Goal: Task Accomplishment & Management: Manage account settings

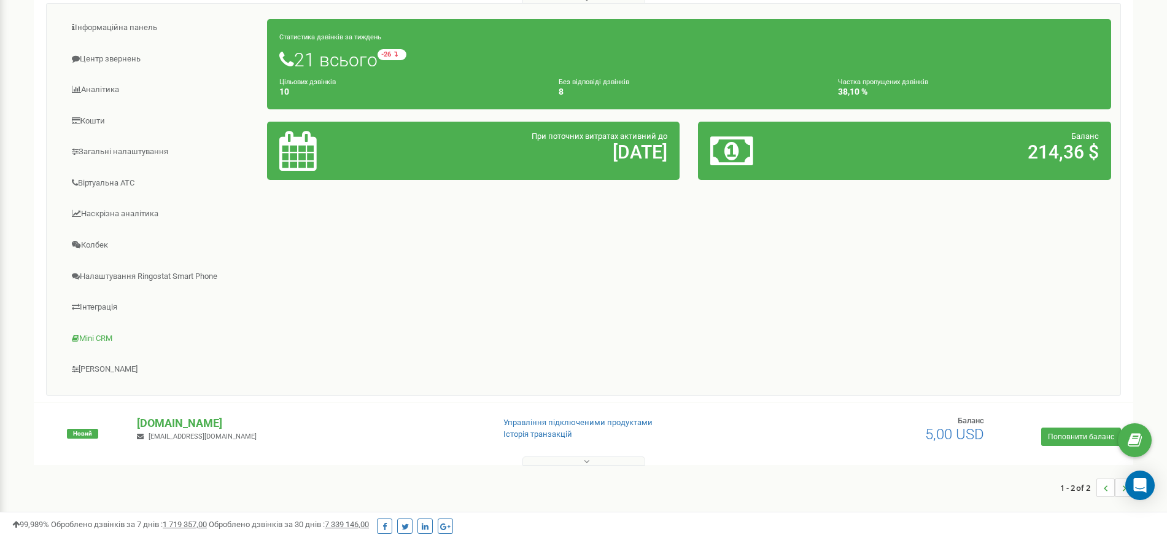
scroll to position [197, 0]
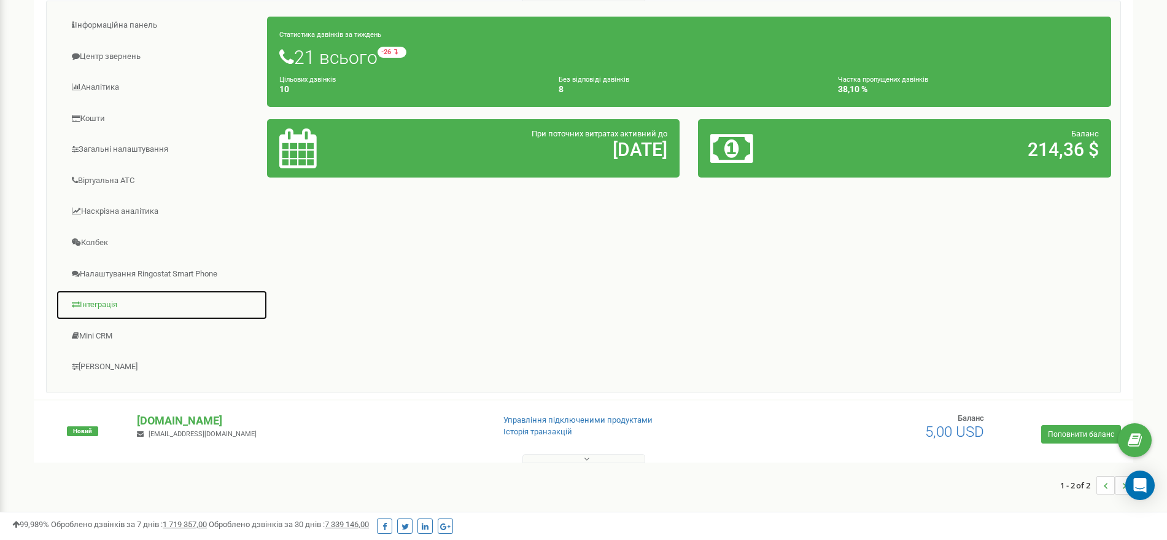
click at [117, 300] on link "Інтеграція" at bounding box center [162, 305] width 212 height 30
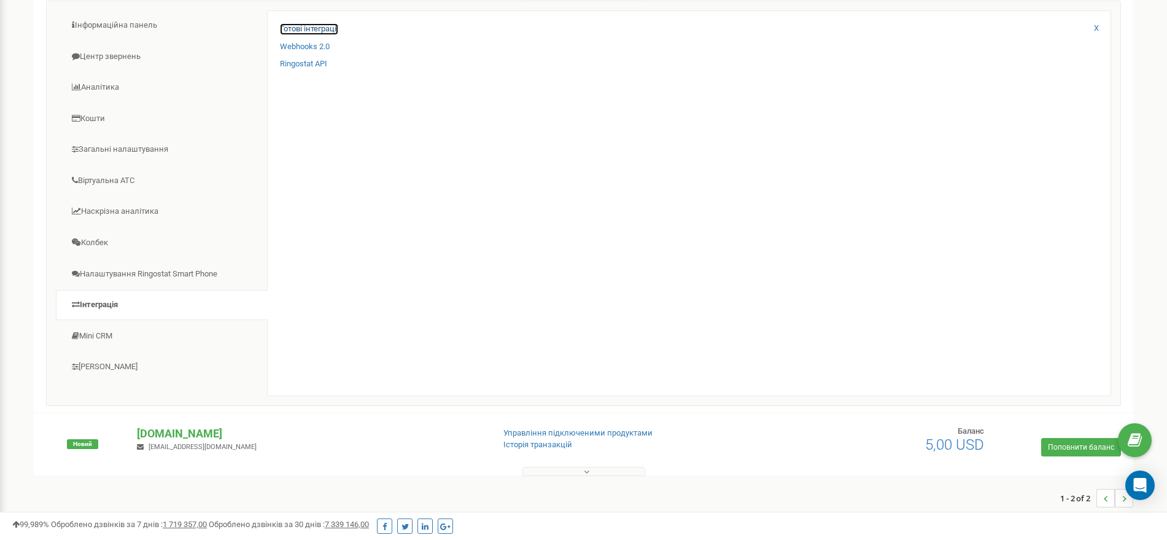
click at [325, 28] on link "Готові інтеграції" at bounding box center [309, 29] width 58 height 12
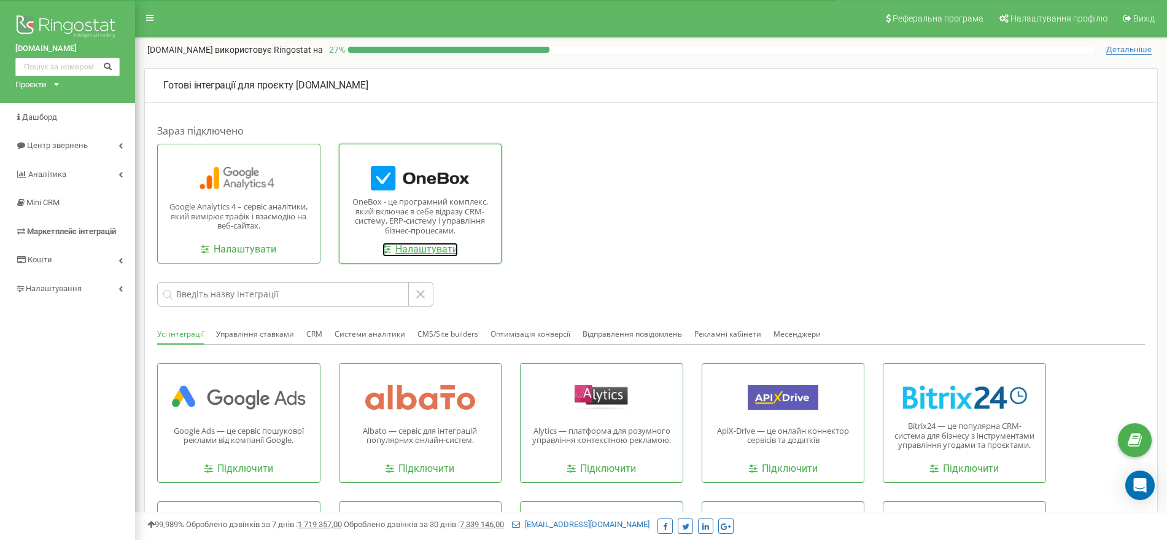
click at [413, 251] on link "Налаштувати" at bounding box center [421, 250] width 76 height 14
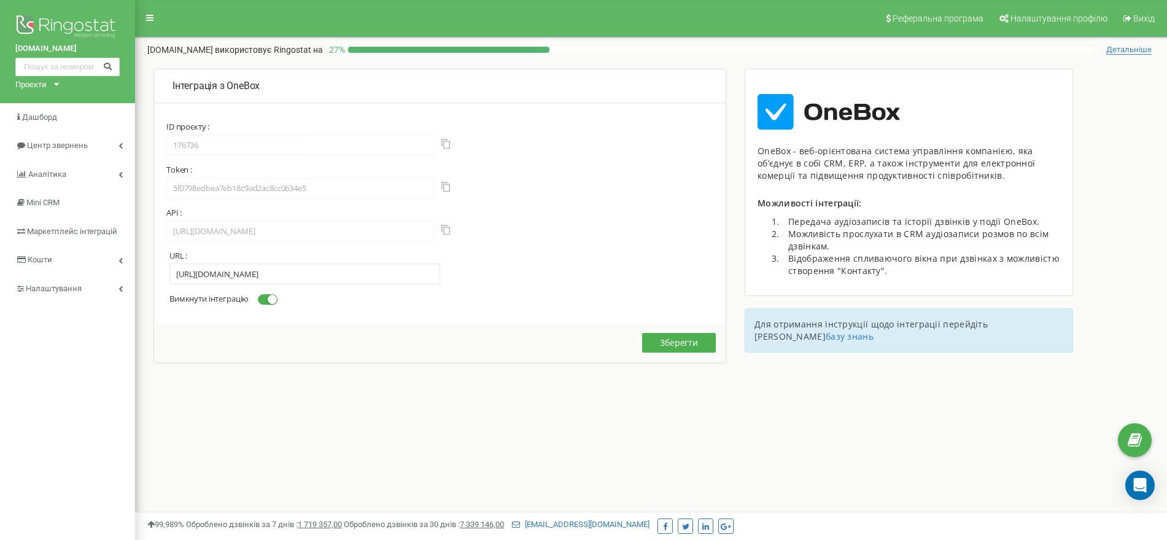
click at [265, 303] on span at bounding box center [268, 299] width 20 height 10
click at [0, 0] on input "Вимкнути інтеграцію" at bounding box center [0, 0] width 0 height 0
click at [278, 303] on label "Вимкнути інтеграцію" at bounding box center [223, 299] width 108 height 11
click at [0, 0] on input "Вимкнути інтеграцію" at bounding box center [0, 0] width 0 height 0
